Goal: Use online tool/utility: Utilize a website feature to perform a specific function

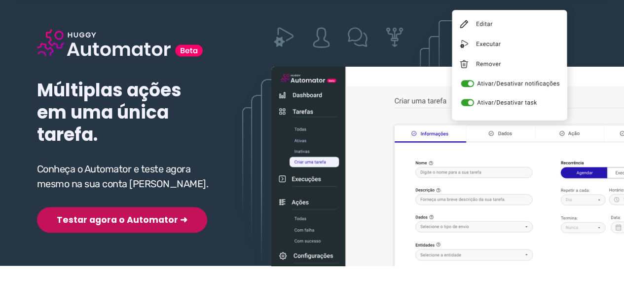
scroll to position [99, 0]
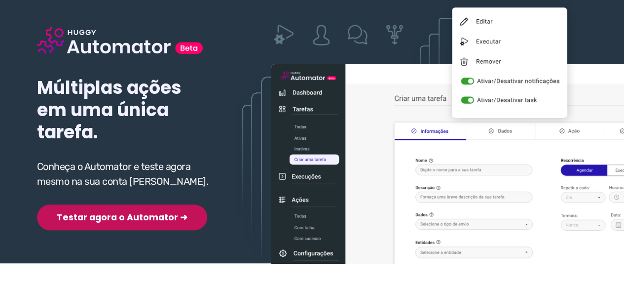
click at [105, 217] on button "Testar agora o Automator ➜" at bounding box center [122, 217] width 170 height 26
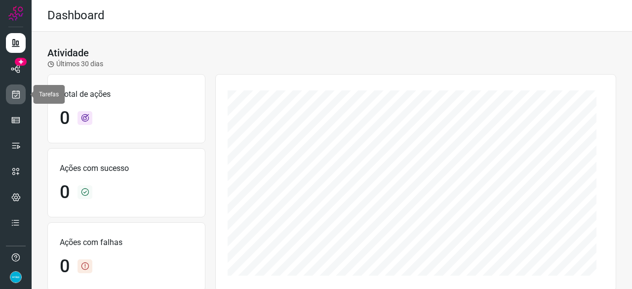
click at [20, 99] on link at bounding box center [16, 94] width 20 height 20
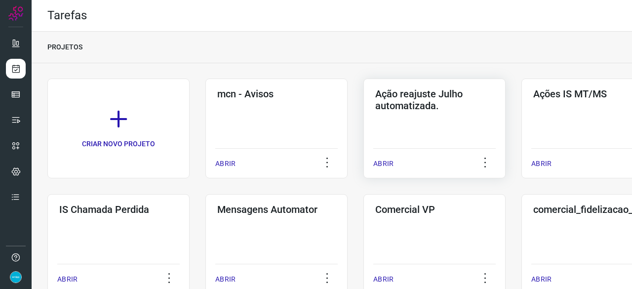
click at [385, 162] on p "ABRIR" at bounding box center [383, 163] width 20 height 10
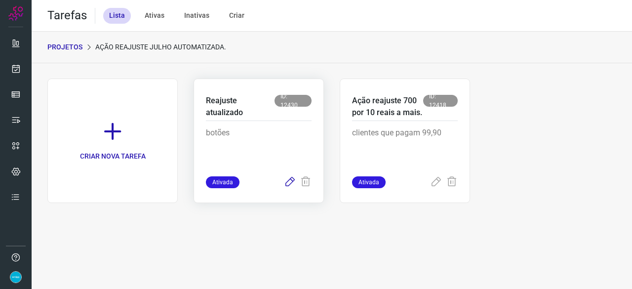
click at [290, 183] on icon at bounding box center [290, 182] width 12 height 12
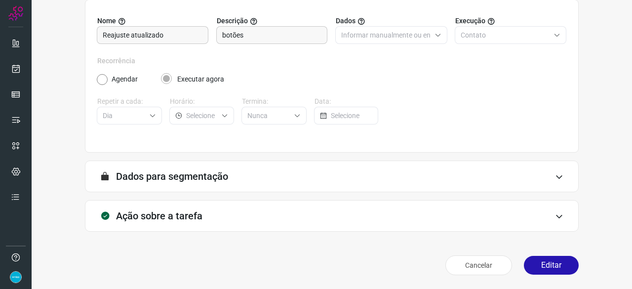
scroll to position [96, 0]
click at [550, 266] on button "Editar" at bounding box center [551, 265] width 55 height 19
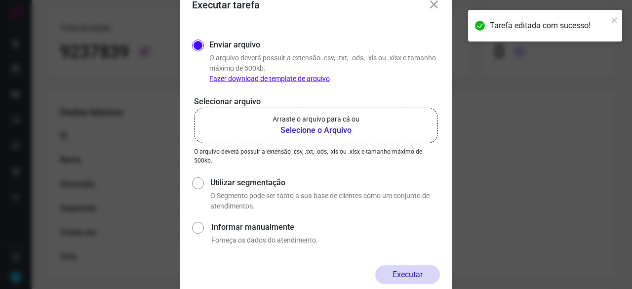
click at [295, 130] on b "Selecione o Arquivo" at bounding box center [315, 130] width 87 height 12
click at [0, 0] on input "Arraste o arquivo para cá ou Selecione o Arquivo" at bounding box center [0, 0] width 0 height 0
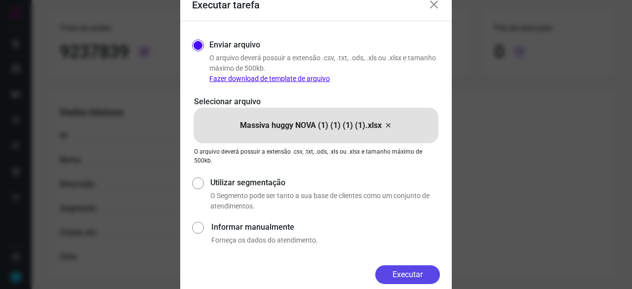
click at [389, 274] on button "Executar" at bounding box center [407, 274] width 65 height 19
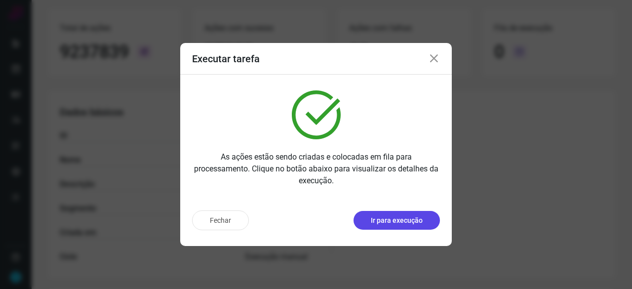
click at [412, 223] on p "Ir para execução" at bounding box center [397, 220] width 52 height 10
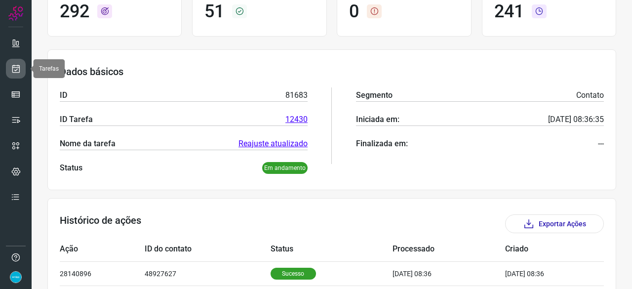
click at [21, 66] on link at bounding box center [16, 69] width 20 height 20
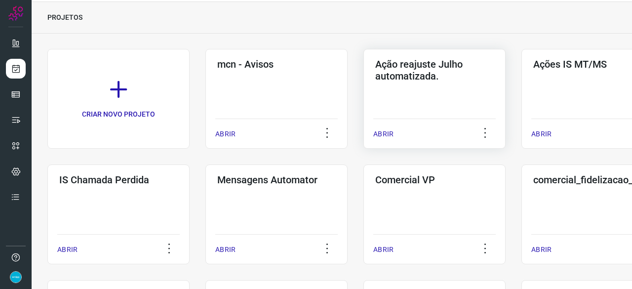
click at [376, 132] on p "ABRIR" at bounding box center [383, 134] width 20 height 10
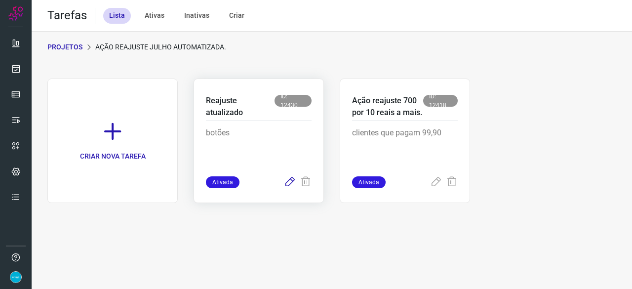
click at [289, 181] on icon at bounding box center [290, 182] width 12 height 12
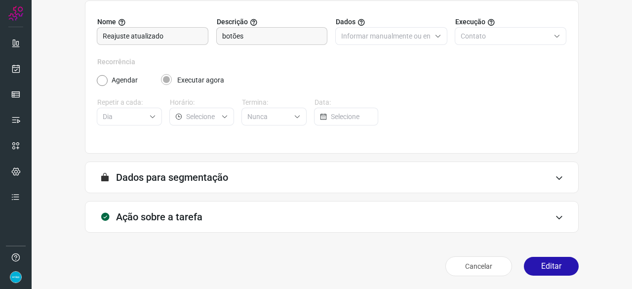
scroll to position [96, 0]
drag, startPoint x: 547, startPoint y: 262, endPoint x: 542, endPoint y: 258, distance: 6.3
click at [547, 262] on button "Editar" at bounding box center [551, 265] width 55 height 19
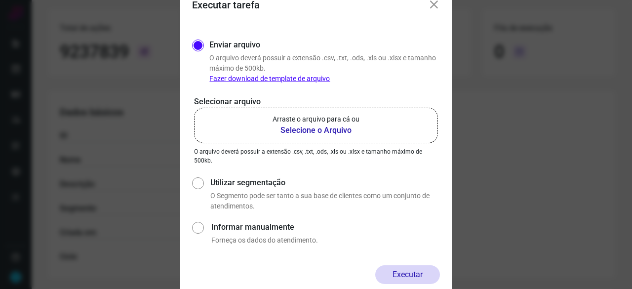
click at [309, 128] on b "Selecione o Arquivo" at bounding box center [315, 130] width 87 height 12
click at [0, 0] on input "Arraste o arquivo para cá ou Selecione o Arquivo" at bounding box center [0, 0] width 0 height 0
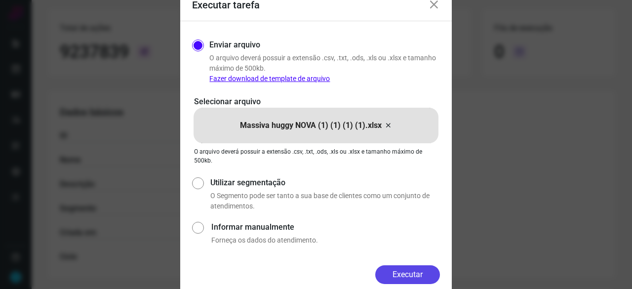
click at [389, 276] on button "Executar" at bounding box center [407, 274] width 65 height 19
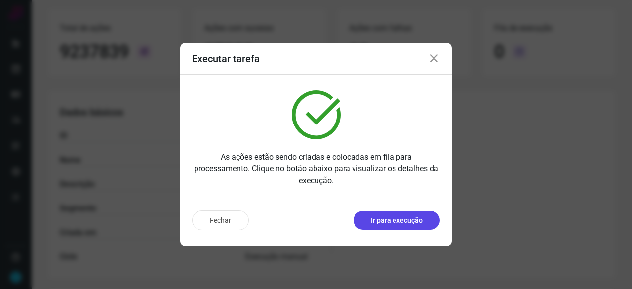
click at [414, 223] on p "Ir para execução" at bounding box center [397, 220] width 52 height 10
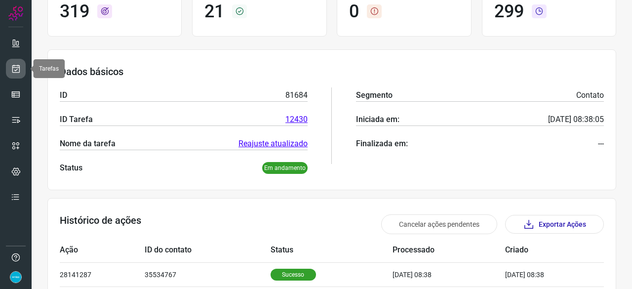
click at [15, 71] on icon at bounding box center [16, 69] width 10 height 10
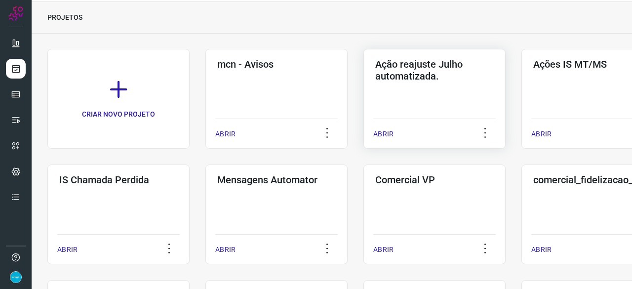
click at [393, 133] on div "ABRIR" at bounding box center [434, 130] width 122 height 25
click at [387, 135] on p "ABRIR" at bounding box center [383, 134] width 20 height 10
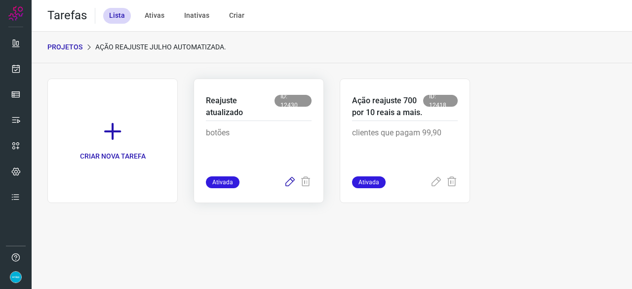
click at [290, 180] on icon at bounding box center [290, 182] width 12 height 12
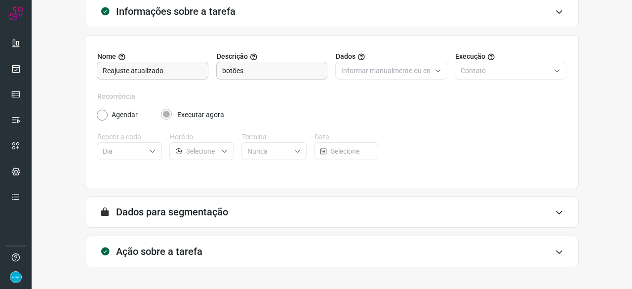
scroll to position [96, 0]
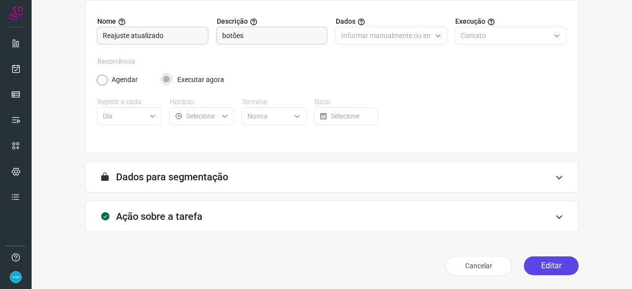
click at [538, 266] on button "Editar" at bounding box center [551, 265] width 55 height 19
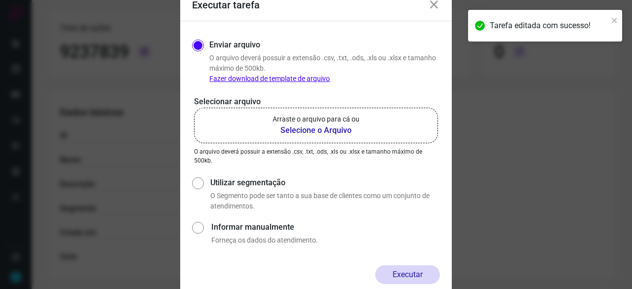
click at [295, 131] on b "Selecione o Arquivo" at bounding box center [315, 130] width 87 height 12
click at [0, 0] on input "Arraste o arquivo para cá ou Selecione o Arquivo" at bounding box center [0, 0] width 0 height 0
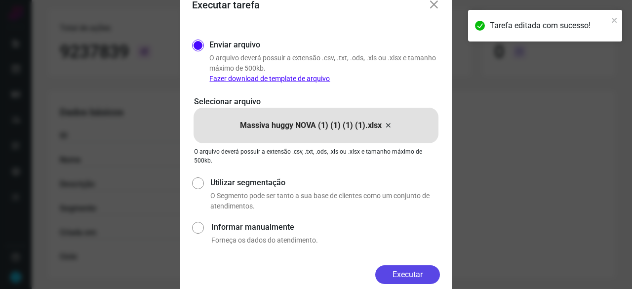
drag, startPoint x: 422, startPoint y: 275, endPoint x: 431, endPoint y: 275, distance: 8.4
click at [423, 275] on button "Executar" at bounding box center [407, 274] width 65 height 19
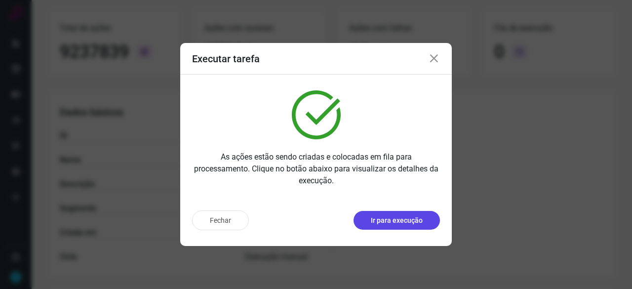
click at [407, 219] on p "Ir para execução" at bounding box center [397, 220] width 52 height 10
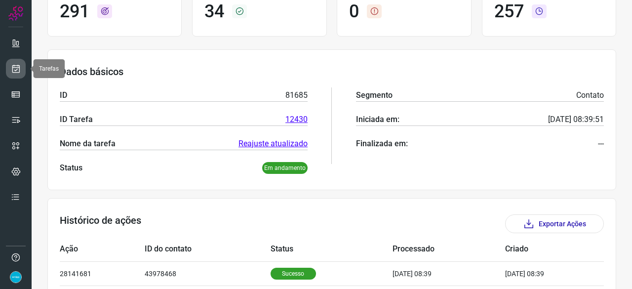
click at [10, 71] on link at bounding box center [16, 69] width 20 height 20
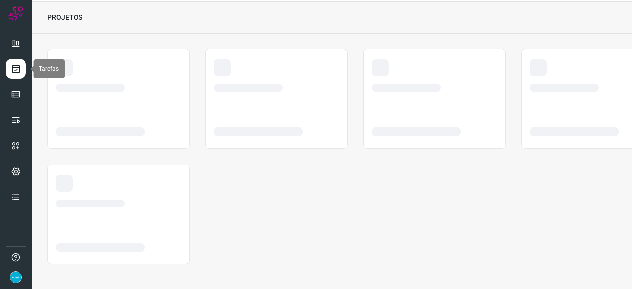
scroll to position [30, 0]
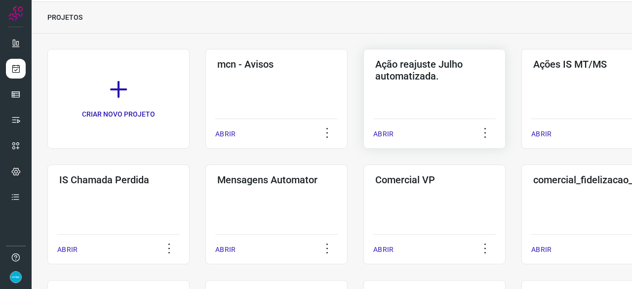
click at [389, 132] on p "ABRIR" at bounding box center [383, 134] width 20 height 10
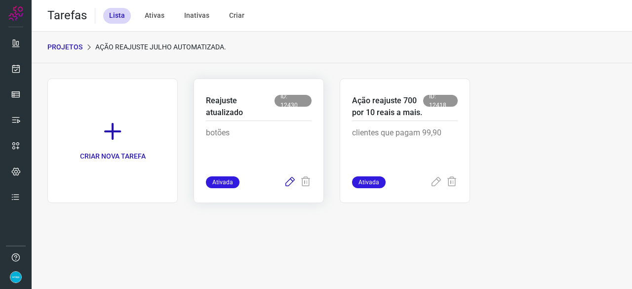
click at [288, 179] on icon at bounding box center [290, 182] width 12 height 12
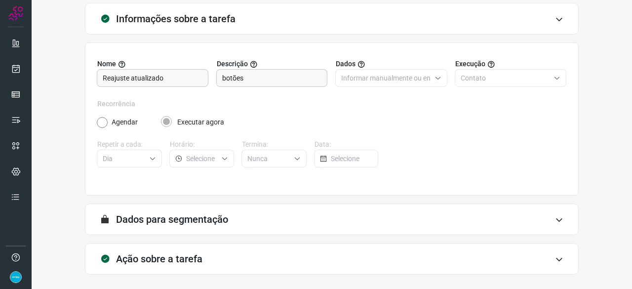
scroll to position [96, 0]
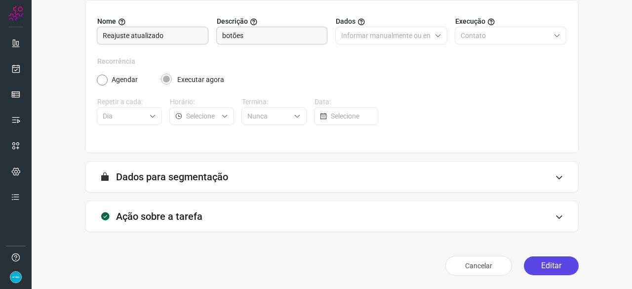
click at [543, 262] on button "Editar" at bounding box center [551, 265] width 55 height 19
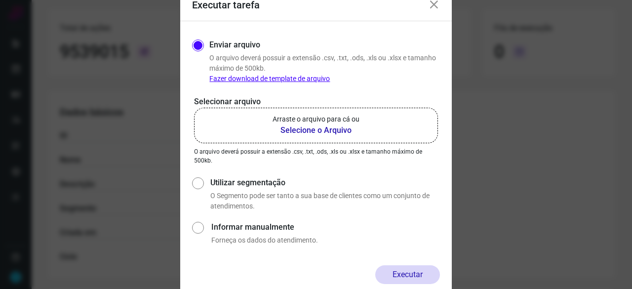
click at [300, 131] on b "Selecione o Arquivo" at bounding box center [315, 130] width 87 height 12
click at [0, 0] on input "Arraste o arquivo para cá ou Selecione o Arquivo" at bounding box center [0, 0] width 0 height 0
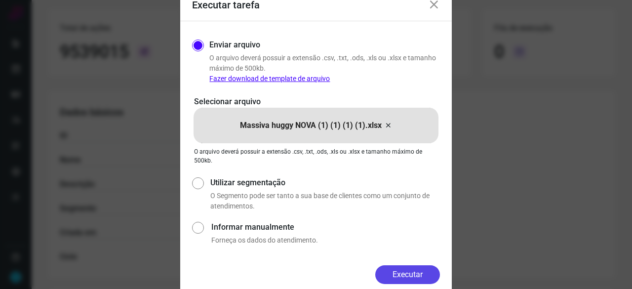
click at [415, 272] on button "Executar" at bounding box center [407, 274] width 65 height 19
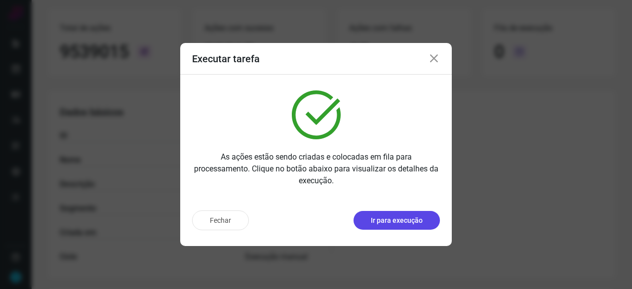
click at [389, 221] on p "Ir para execução" at bounding box center [397, 220] width 52 height 10
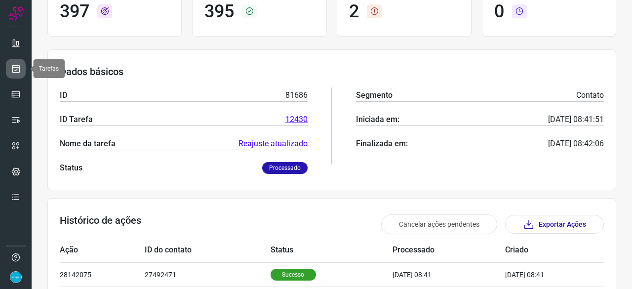
click at [18, 69] on icon at bounding box center [16, 69] width 10 height 10
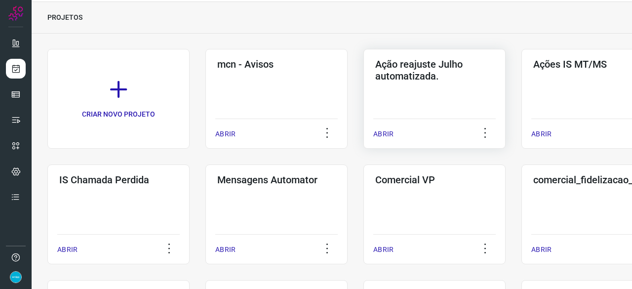
click at [384, 135] on p "ABRIR" at bounding box center [383, 134] width 20 height 10
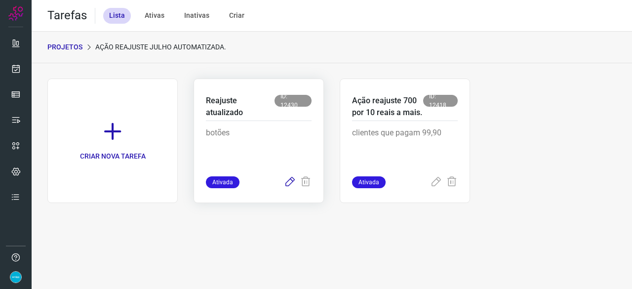
click at [291, 183] on icon at bounding box center [290, 182] width 12 height 12
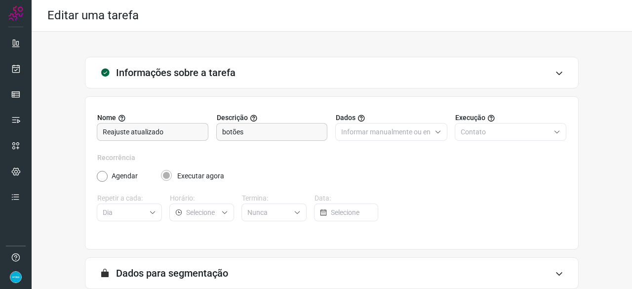
scroll to position [96, 0]
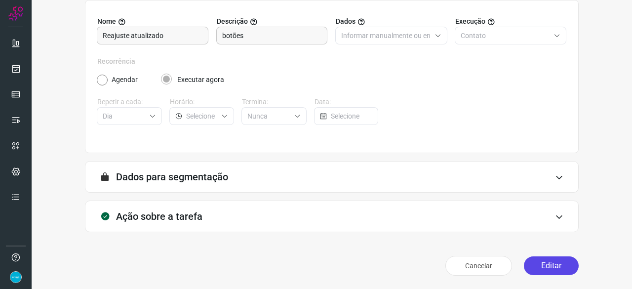
click at [543, 264] on button "Editar" at bounding box center [551, 265] width 55 height 19
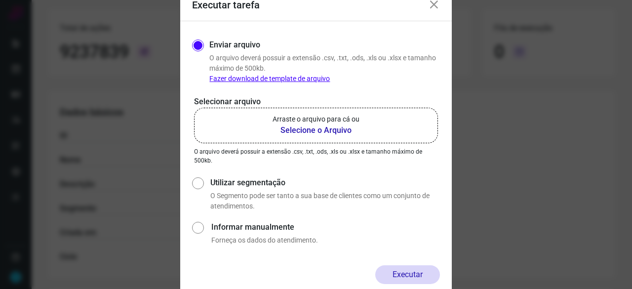
click at [325, 133] on b "Selecione o Arquivo" at bounding box center [315, 130] width 87 height 12
click at [0, 0] on input "Arraste o arquivo para cá ou Selecione o Arquivo" at bounding box center [0, 0] width 0 height 0
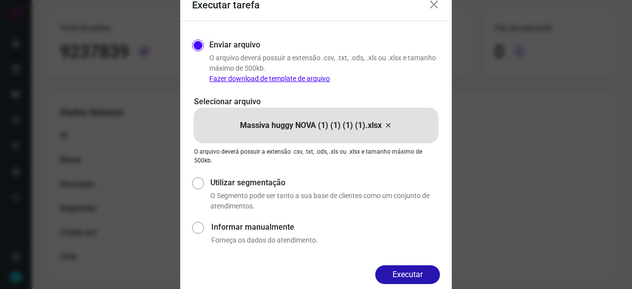
click at [411, 271] on button "Executar" at bounding box center [407, 274] width 65 height 19
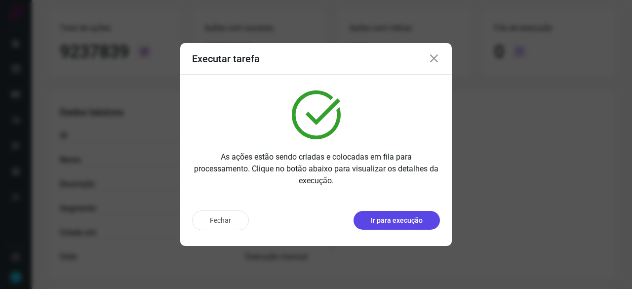
click at [405, 225] on p "Ir para execução" at bounding box center [397, 220] width 52 height 10
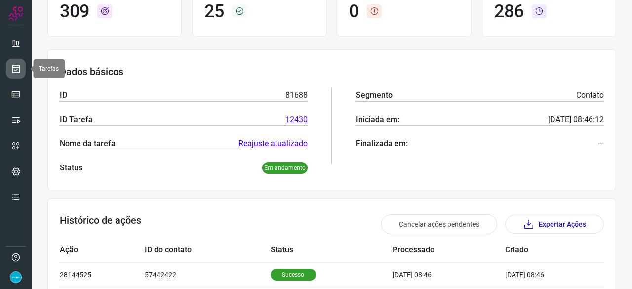
click at [17, 71] on icon at bounding box center [16, 69] width 10 height 10
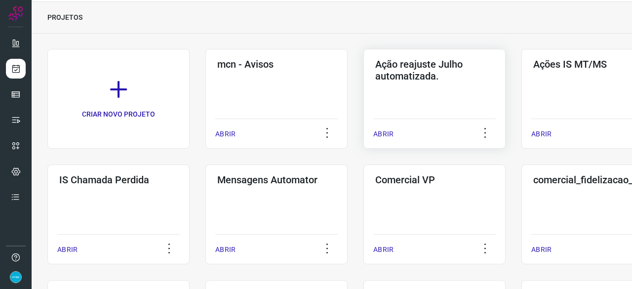
click at [385, 135] on p "ABRIR" at bounding box center [383, 134] width 20 height 10
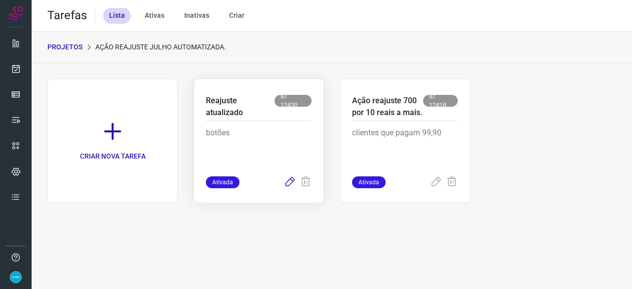
click at [292, 180] on icon at bounding box center [290, 182] width 12 height 12
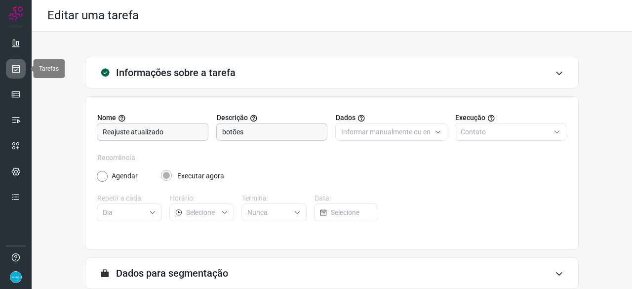
click at [19, 69] on icon at bounding box center [16, 69] width 10 height 10
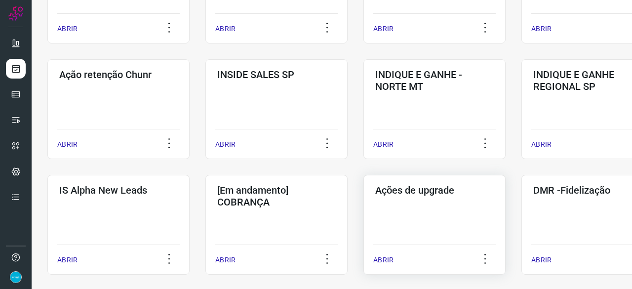
scroll to position [345, 0]
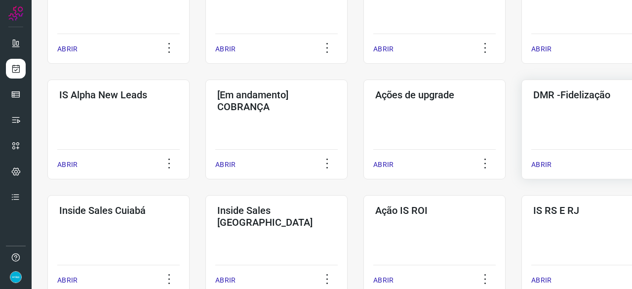
click at [540, 166] on p "ABRIR" at bounding box center [541, 164] width 20 height 10
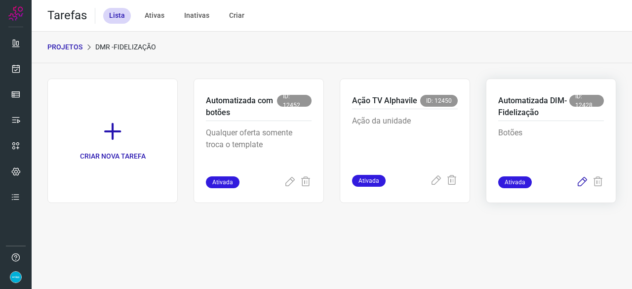
click at [580, 182] on icon at bounding box center [582, 182] width 12 height 12
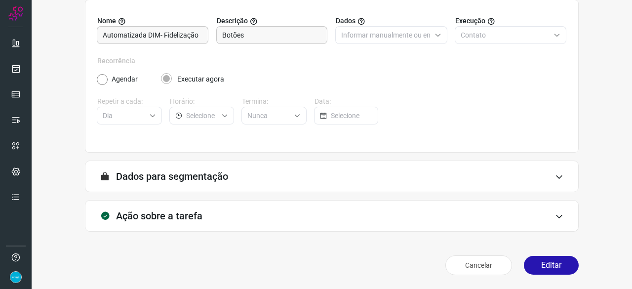
scroll to position [96, 0]
click at [538, 268] on button "Editar" at bounding box center [551, 265] width 55 height 19
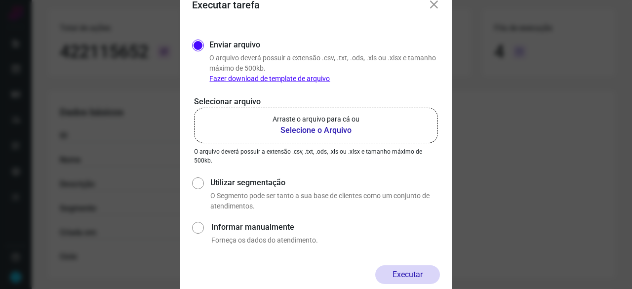
click at [321, 131] on b "Selecione o Arquivo" at bounding box center [315, 130] width 87 height 12
click at [0, 0] on input "Arraste o arquivo para cá ou Selecione o Arquivo" at bounding box center [0, 0] width 0 height 0
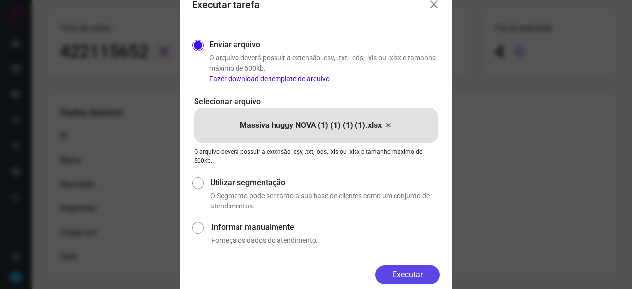
click at [395, 268] on button "Executar" at bounding box center [407, 274] width 65 height 19
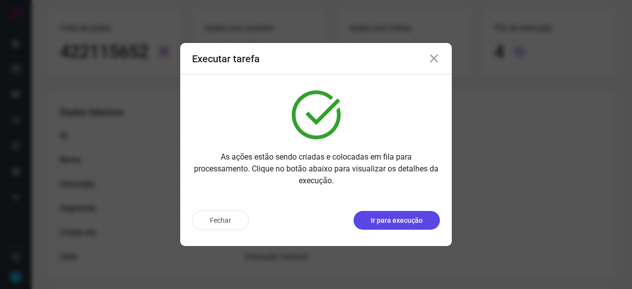
click at [413, 224] on p "Ir para execução" at bounding box center [397, 220] width 52 height 10
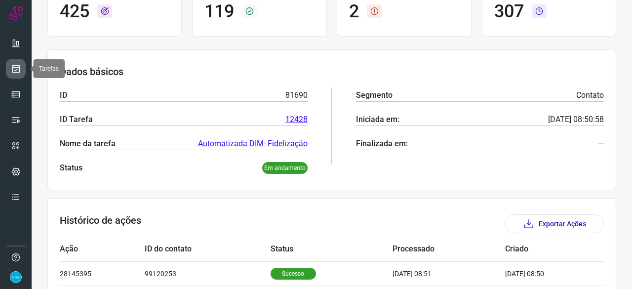
click at [14, 66] on icon at bounding box center [16, 69] width 10 height 10
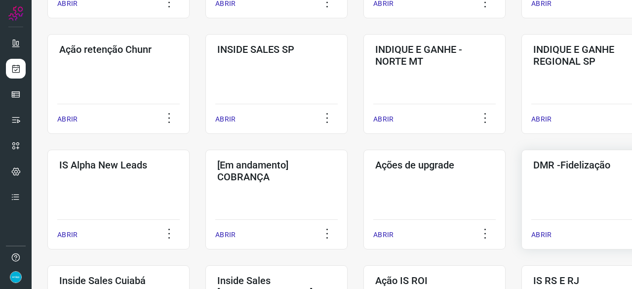
scroll to position [276, 0]
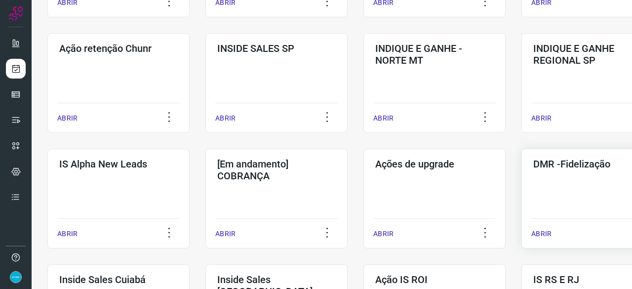
click at [547, 230] on p "ABRIR" at bounding box center [541, 233] width 20 height 10
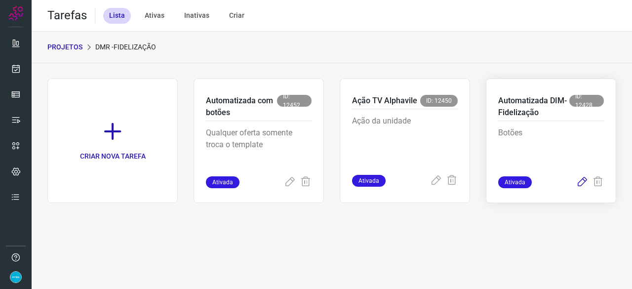
click at [582, 181] on icon at bounding box center [582, 182] width 12 height 12
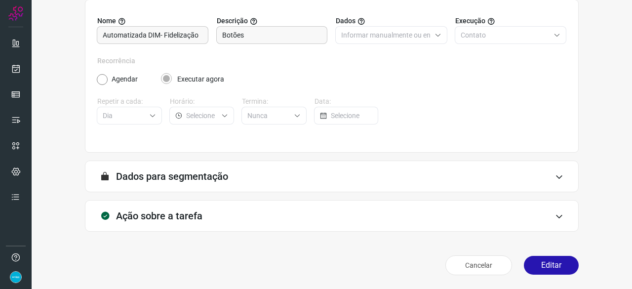
scroll to position [96, 0]
click at [552, 267] on button "Editar" at bounding box center [551, 265] width 55 height 19
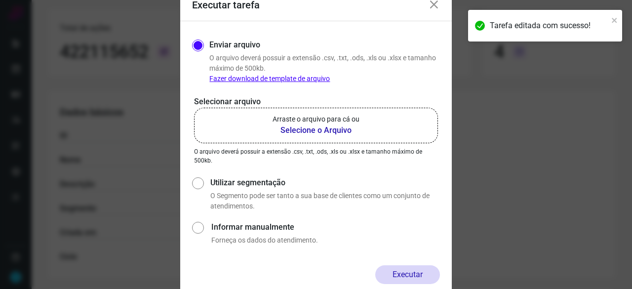
click at [305, 131] on b "Selecione o Arquivo" at bounding box center [315, 130] width 87 height 12
click at [0, 0] on input "Arraste o arquivo para cá ou Selecione o Arquivo" at bounding box center [0, 0] width 0 height 0
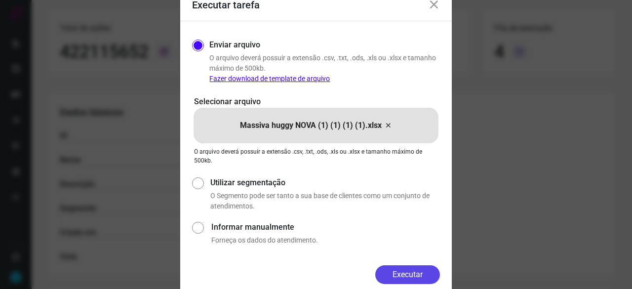
click at [408, 268] on button "Executar" at bounding box center [407, 274] width 65 height 19
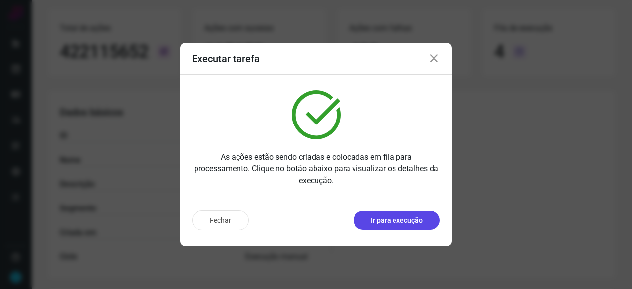
click at [413, 218] on p "Ir para execução" at bounding box center [397, 220] width 52 height 10
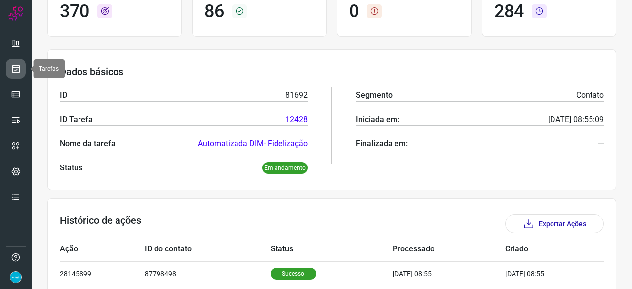
click at [23, 64] on link at bounding box center [16, 69] width 20 height 20
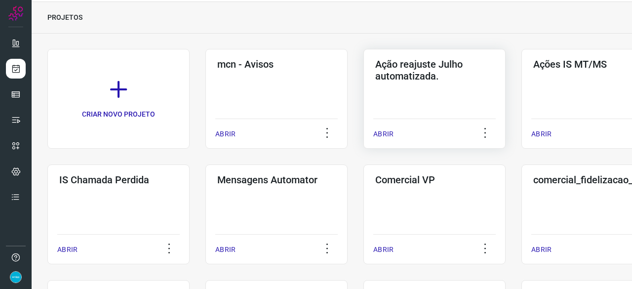
click at [389, 133] on p "ABRIR" at bounding box center [383, 134] width 20 height 10
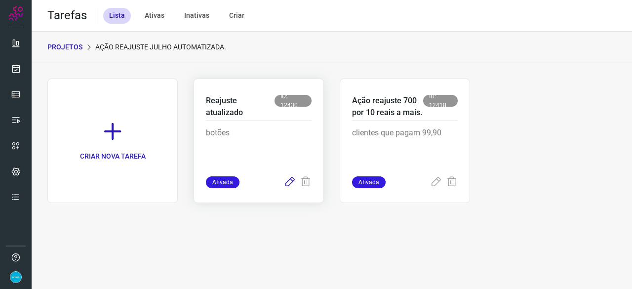
click at [290, 182] on icon at bounding box center [290, 182] width 12 height 12
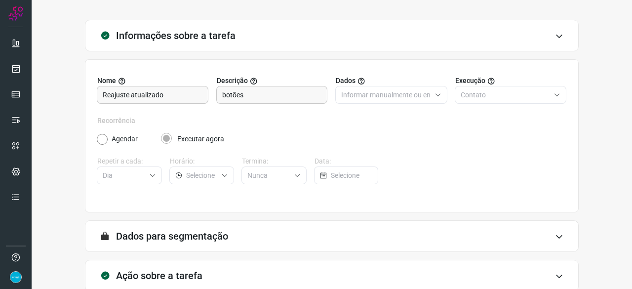
scroll to position [96, 0]
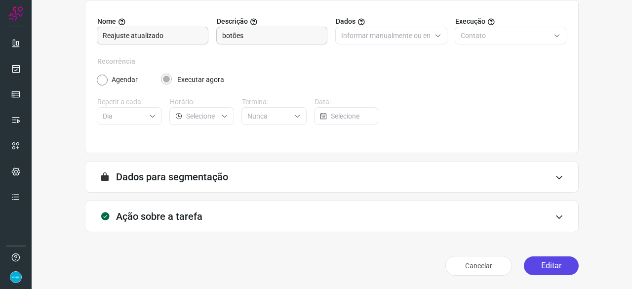
click at [538, 267] on button "Editar" at bounding box center [551, 265] width 55 height 19
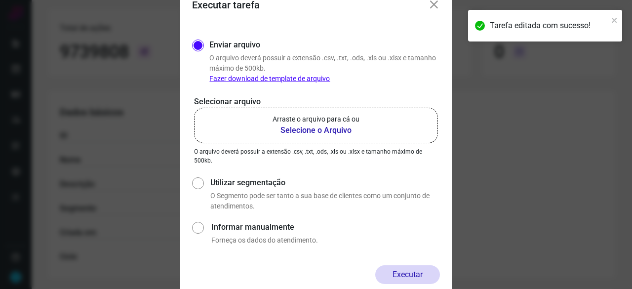
click at [312, 130] on b "Selecione o Arquivo" at bounding box center [315, 130] width 87 height 12
click at [0, 0] on input "Arraste o arquivo para cá ou Selecione o Arquivo" at bounding box center [0, 0] width 0 height 0
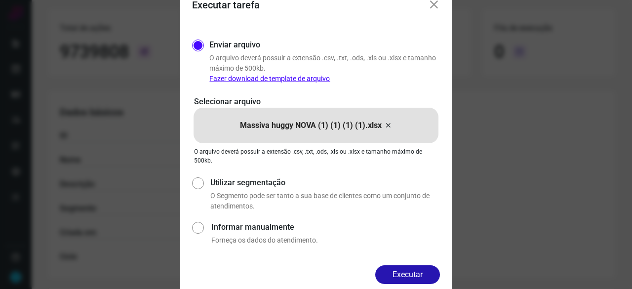
click at [420, 275] on button "Executar" at bounding box center [407, 274] width 65 height 19
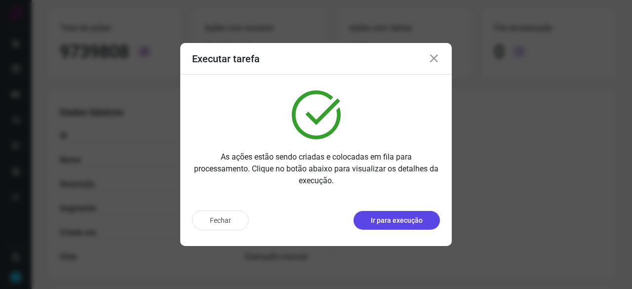
click at [396, 223] on p "Ir para execução" at bounding box center [397, 220] width 52 height 10
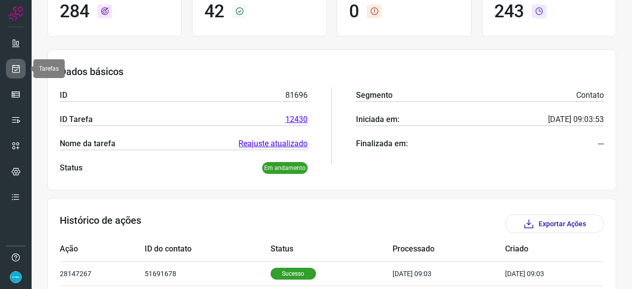
click at [14, 70] on icon at bounding box center [16, 69] width 10 height 10
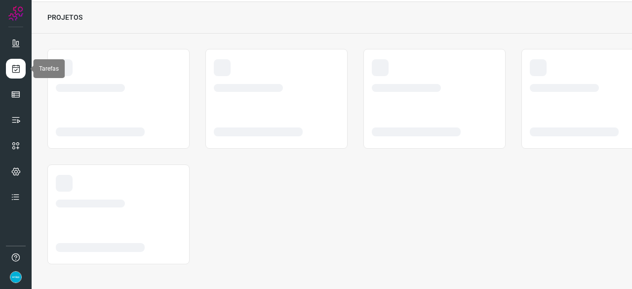
scroll to position [30, 0]
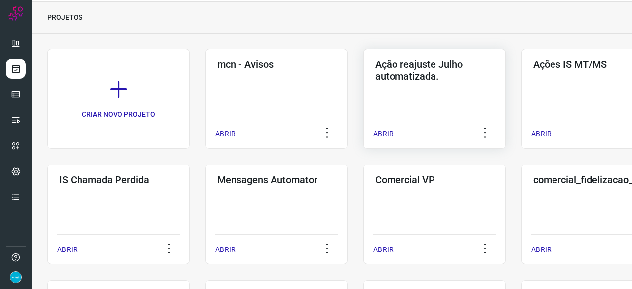
click at [388, 136] on p "ABRIR" at bounding box center [383, 134] width 20 height 10
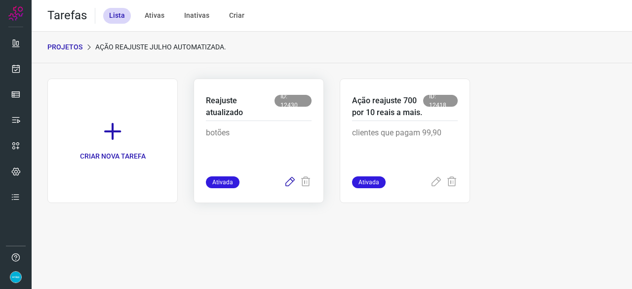
click at [291, 181] on icon at bounding box center [290, 182] width 12 height 12
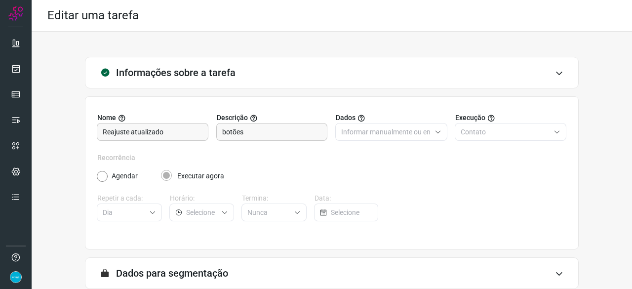
scroll to position [96, 0]
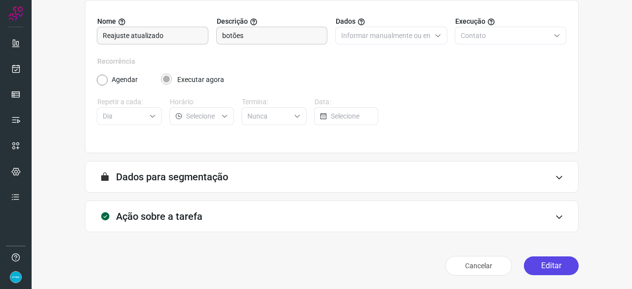
click at [530, 263] on button "Editar" at bounding box center [551, 265] width 55 height 19
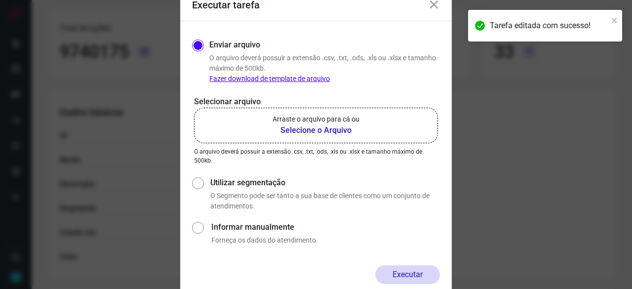
click at [294, 131] on b "Selecione o Arquivo" at bounding box center [315, 130] width 87 height 12
click at [0, 0] on input "Arraste o arquivo para cá ou Selecione o Arquivo" at bounding box center [0, 0] width 0 height 0
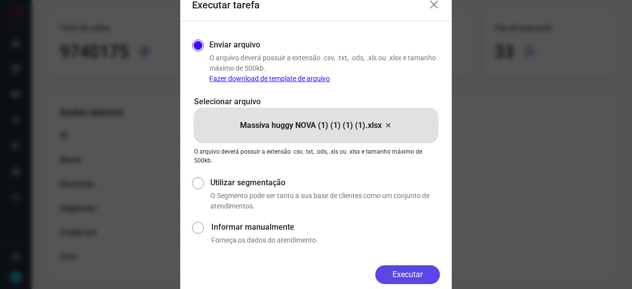
click at [426, 270] on button "Executar" at bounding box center [407, 274] width 65 height 19
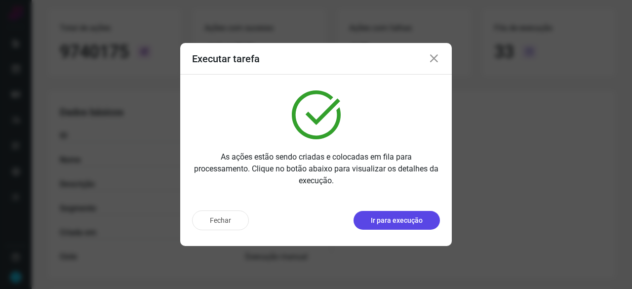
click at [388, 220] on p "Ir para execução" at bounding box center [397, 220] width 52 height 10
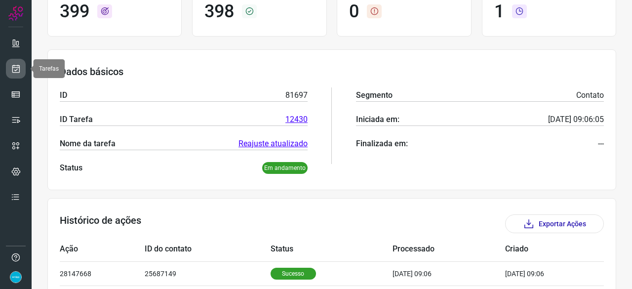
click at [20, 70] on icon at bounding box center [16, 69] width 10 height 10
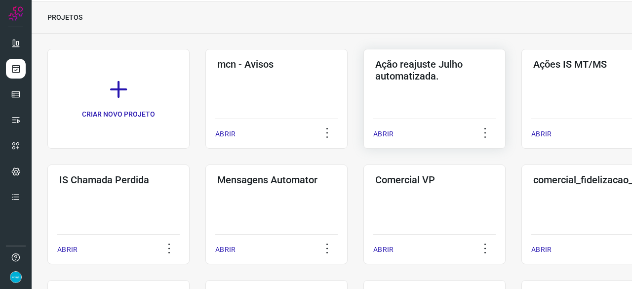
click at [382, 136] on p "ABRIR" at bounding box center [383, 134] width 20 height 10
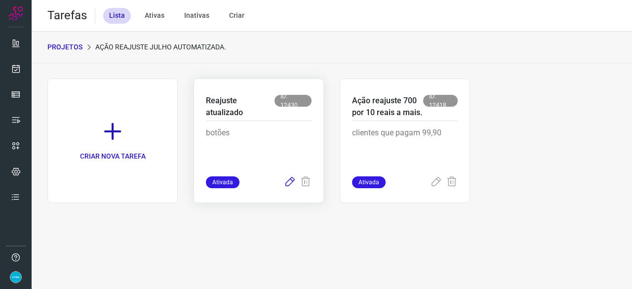
click at [291, 182] on icon at bounding box center [290, 182] width 12 height 12
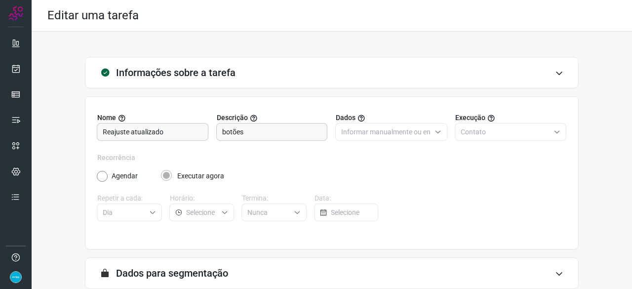
scroll to position [96, 0]
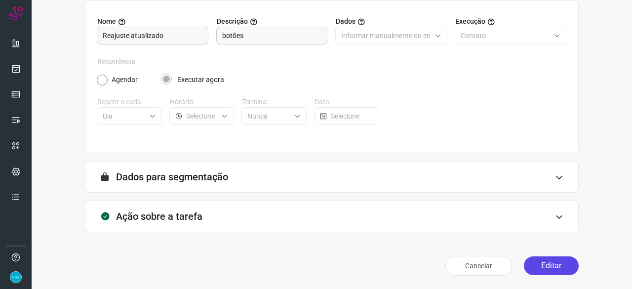
drag, startPoint x: 545, startPoint y: 265, endPoint x: 521, endPoint y: 258, distance: 25.1
click at [545, 265] on button "Editar" at bounding box center [551, 265] width 55 height 19
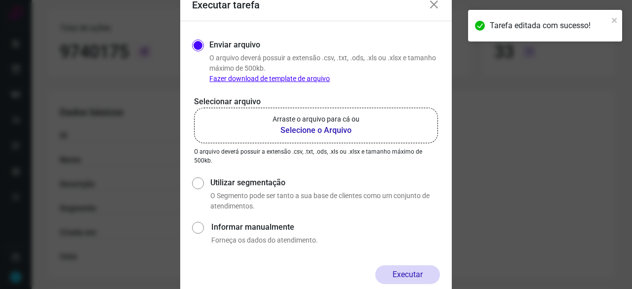
click at [317, 130] on b "Selecione o Arquivo" at bounding box center [315, 130] width 87 height 12
click at [0, 0] on input "Arraste o arquivo para cá ou Selecione o Arquivo" at bounding box center [0, 0] width 0 height 0
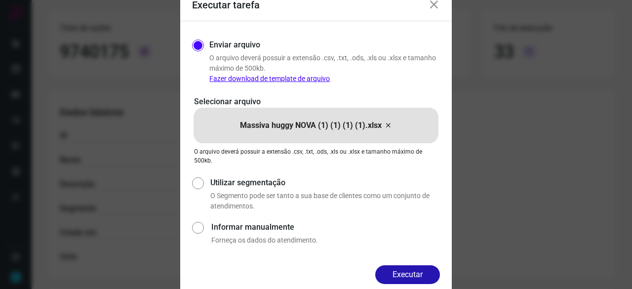
click at [424, 272] on button "Executar" at bounding box center [407, 274] width 65 height 19
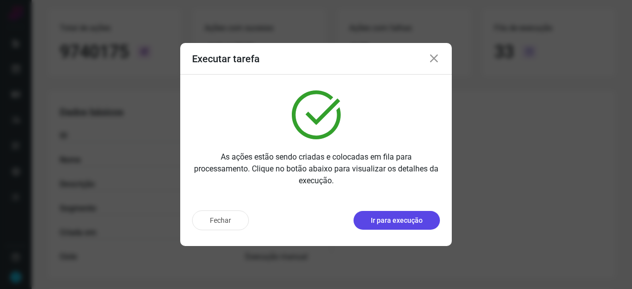
click at [383, 221] on p "Ir para execução" at bounding box center [397, 220] width 52 height 10
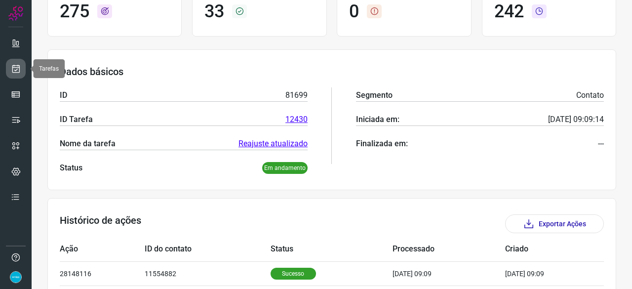
click at [11, 67] on icon at bounding box center [16, 69] width 10 height 10
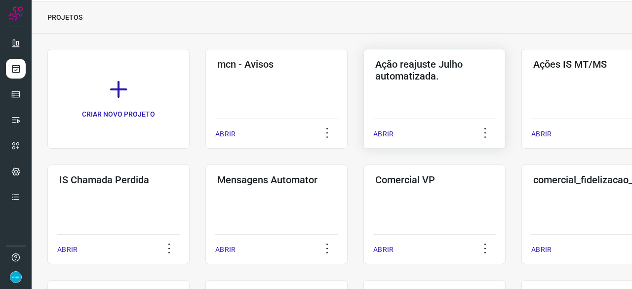
click at [384, 133] on p "ABRIR" at bounding box center [383, 134] width 20 height 10
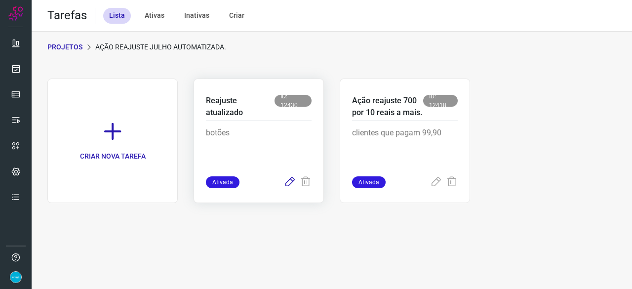
click at [293, 182] on icon at bounding box center [290, 182] width 12 height 12
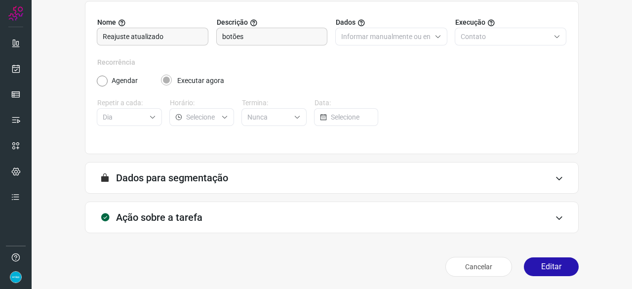
scroll to position [96, 0]
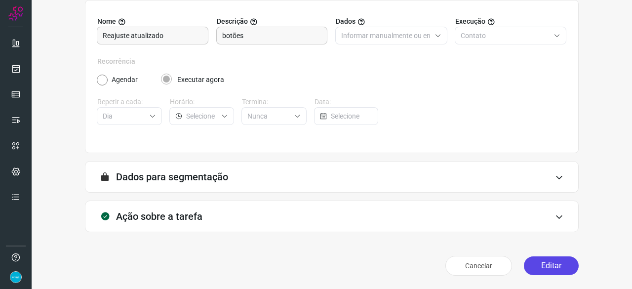
click at [539, 264] on button "Editar" at bounding box center [551, 265] width 55 height 19
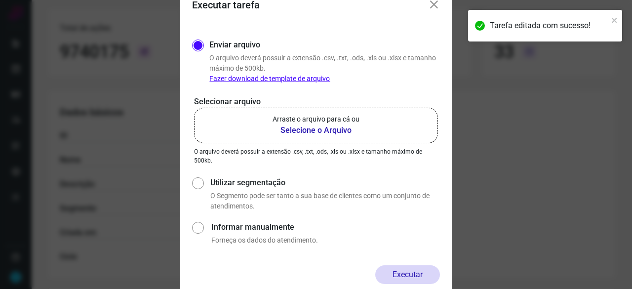
click at [310, 130] on b "Selecione o Arquivo" at bounding box center [315, 130] width 87 height 12
click at [0, 0] on input "Arraste o arquivo para cá ou Selecione o Arquivo" at bounding box center [0, 0] width 0 height 0
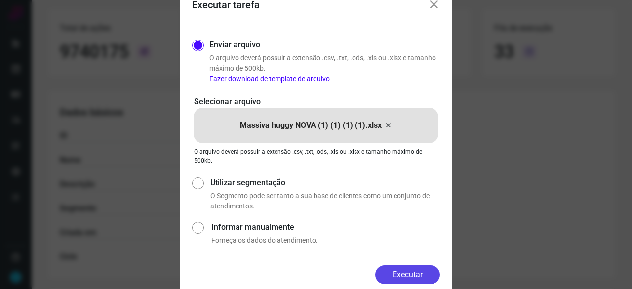
click at [396, 274] on button "Executar" at bounding box center [407, 274] width 65 height 19
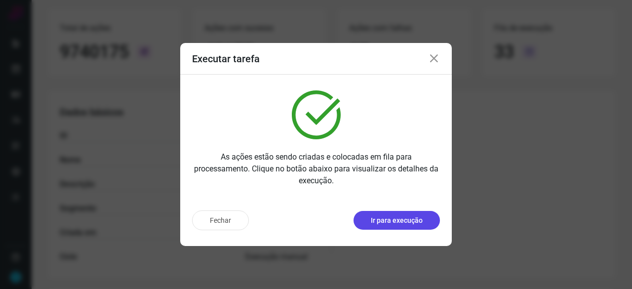
click at [395, 223] on p "Ir para execução" at bounding box center [397, 220] width 52 height 10
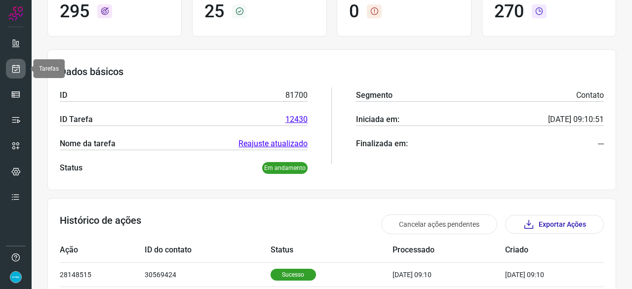
click at [18, 69] on icon at bounding box center [16, 69] width 10 height 10
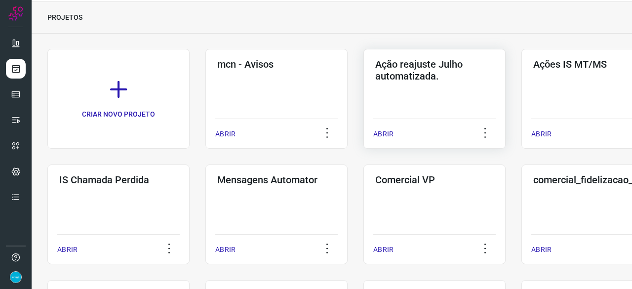
click at [386, 136] on p "ABRIR" at bounding box center [383, 134] width 20 height 10
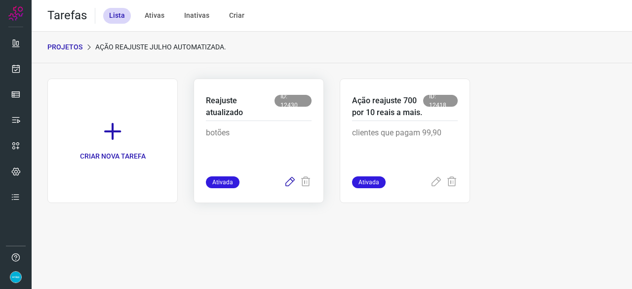
click at [289, 180] on icon at bounding box center [290, 182] width 12 height 12
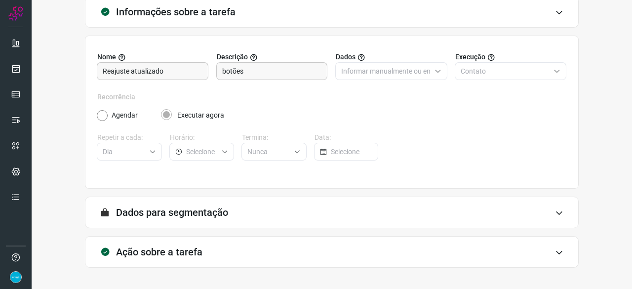
scroll to position [96, 0]
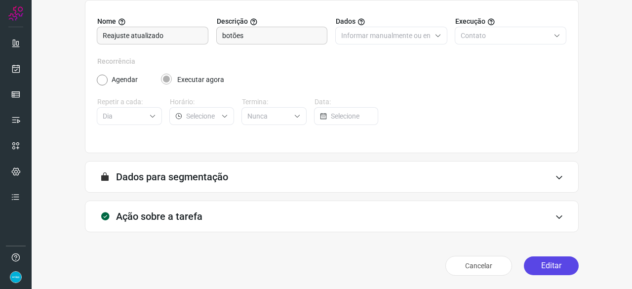
click at [558, 264] on button "Editar" at bounding box center [551, 265] width 55 height 19
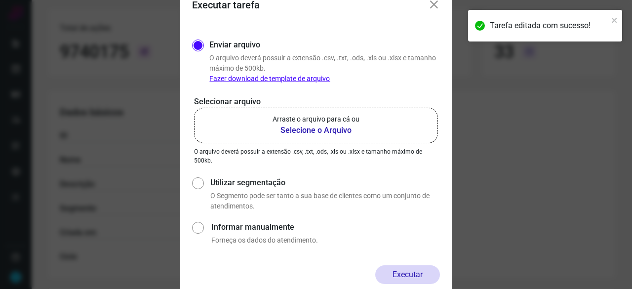
click at [299, 129] on b "Selecione o Arquivo" at bounding box center [315, 130] width 87 height 12
click at [0, 0] on input "Arraste o arquivo para cá ou Selecione o Arquivo" at bounding box center [0, 0] width 0 height 0
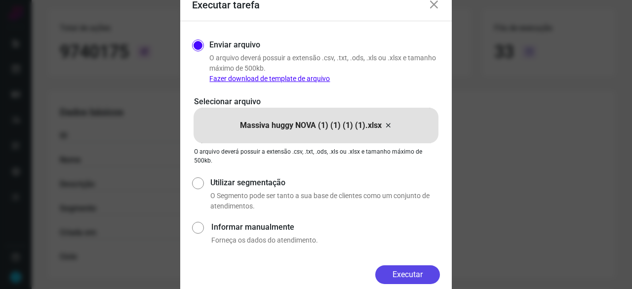
click at [419, 271] on button "Executar" at bounding box center [407, 274] width 65 height 19
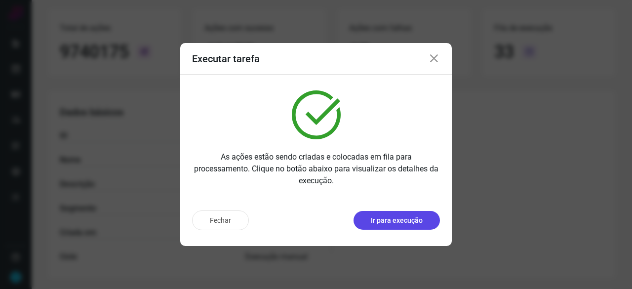
click at [393, 218] on p "Ir para execução" at bounding box center [397, 220] width 52 height 10
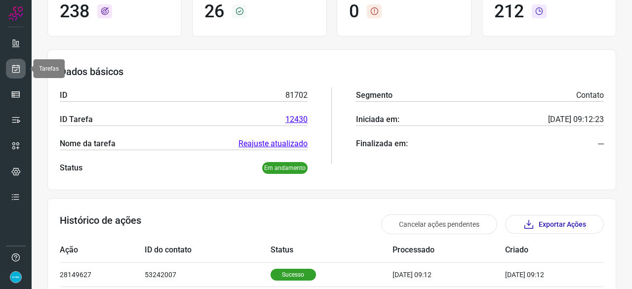
click at [15, 63] on link at bounding box center [16, 69] width 20 height 20
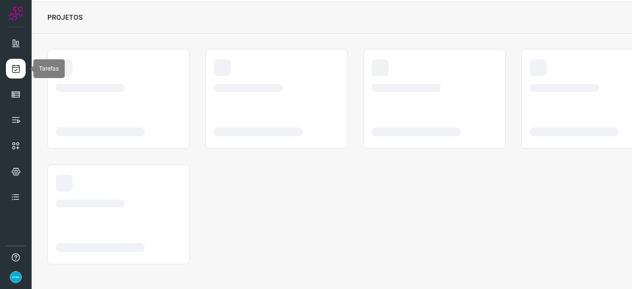
scroll to position [30, 0]
